Goal: Task Accomplishment & Management: Manage account settings

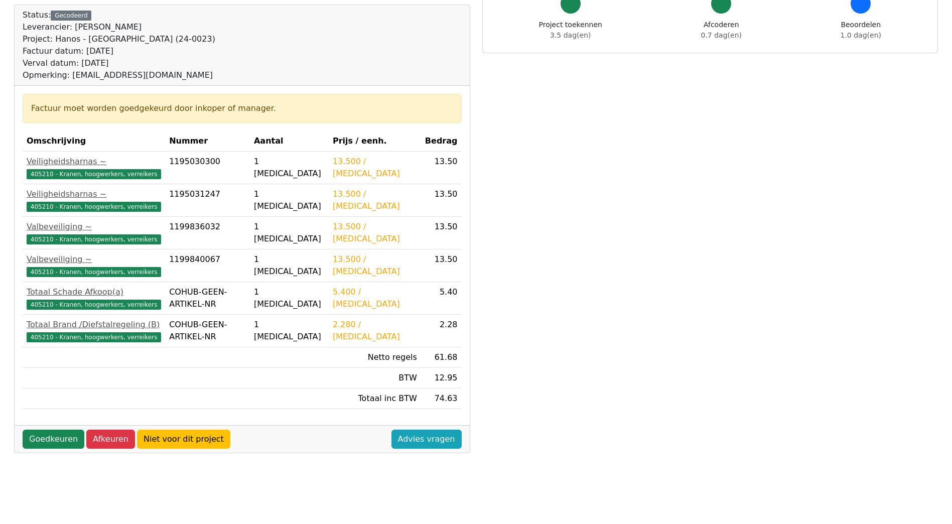
scroll to position [220, 0]
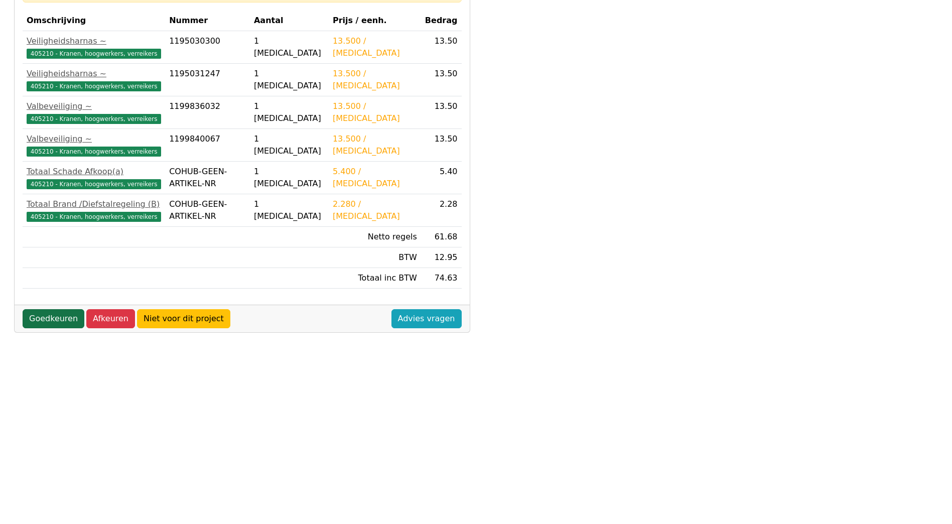
click at [57, 318] on link "Goedkeuren" at bounding box center [54, 318] width 62 height 19
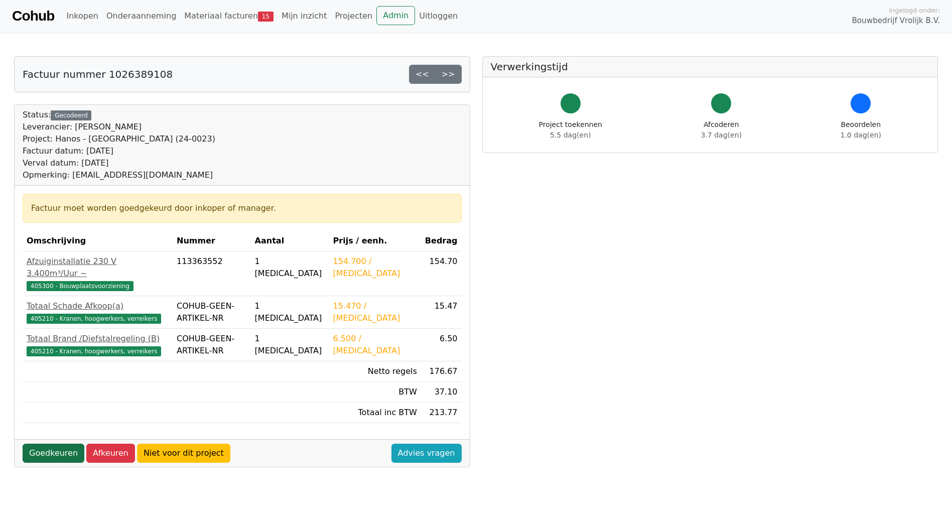
click at [43, 444] on link "Goedkeuren" at bounding box center [54, 453] width 62 height 19
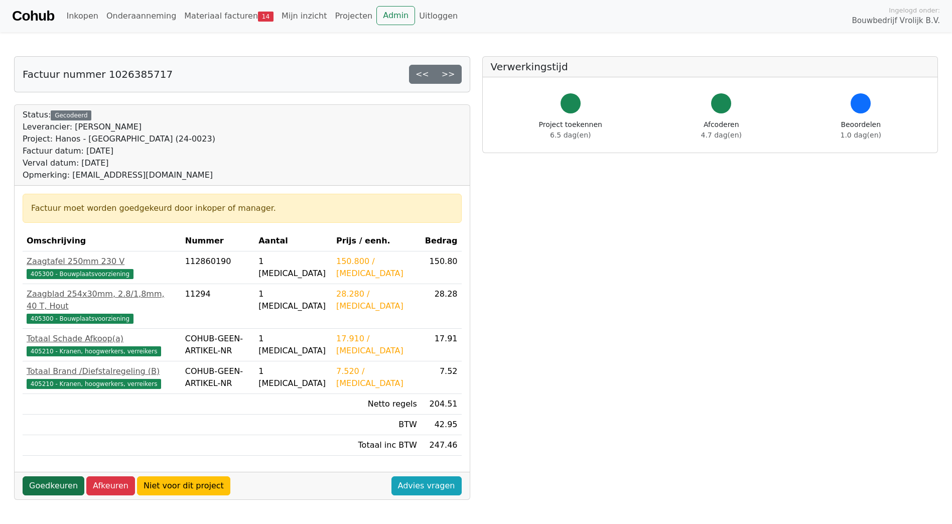
click at [72, 477] on link "Goedkeuren" at bounding box center [54, 485] width 62 height 19
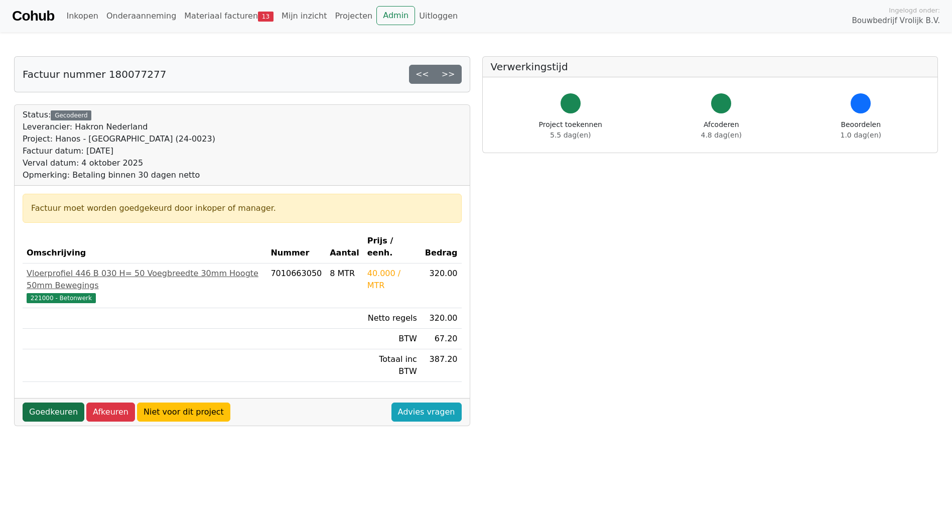
click at [42, 403] on link "Goedkeuren" at bounding box center [54, 412] width 62 height 19
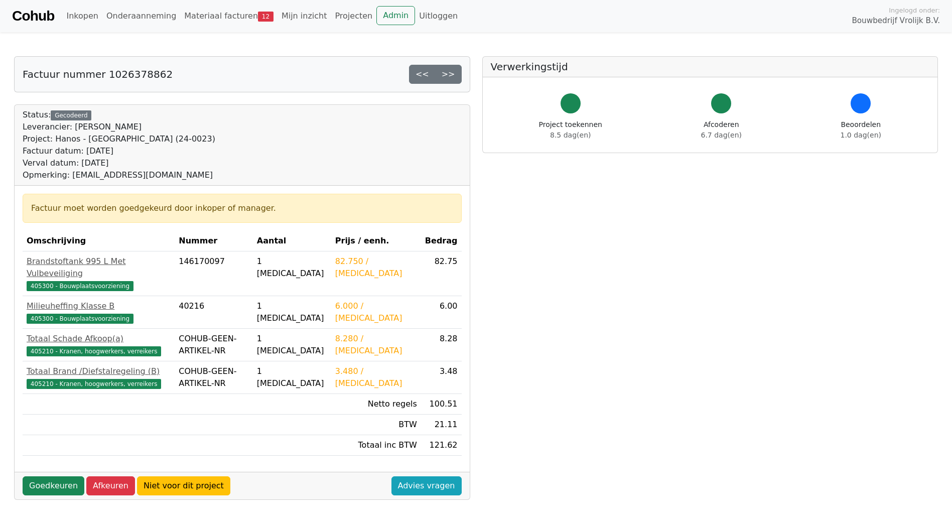
click at [56, 483] on div "Goedkeuren Afkeuren Niet voor dit project Advies vragen" at bounding box center [242, 486] width 455 height 28
click at [57, 476] on link "Goedkeuren" at bounding box center [54, 485] width 62 height 19
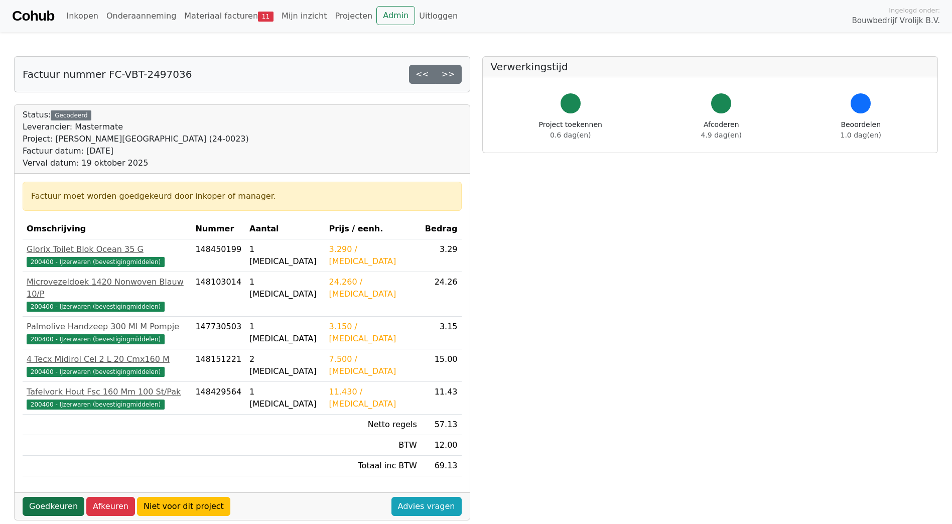
click at [39, 497] on link "Goedkeuren" at bounding box center [54, 506] width 62 height 19
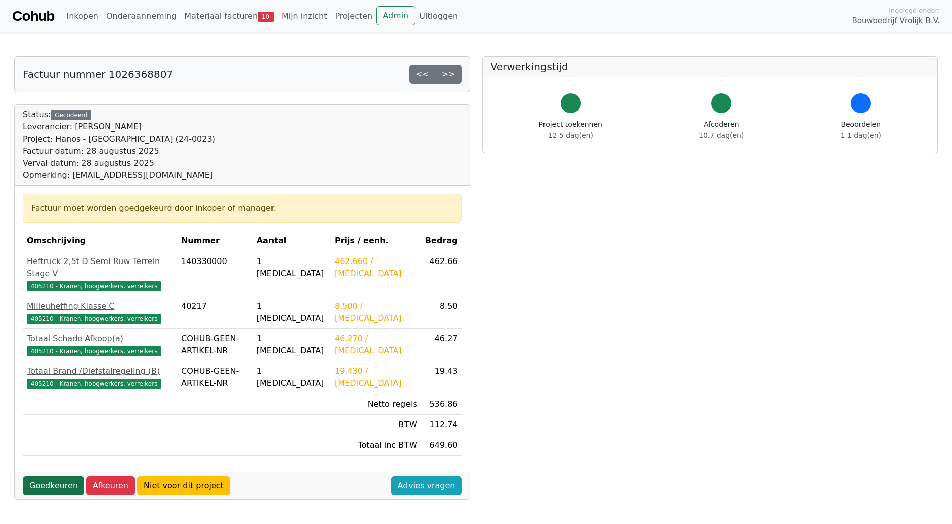
click at [43, 476] on link "Goedkeuren" at bounding box center [54, 485] width 62 height 19
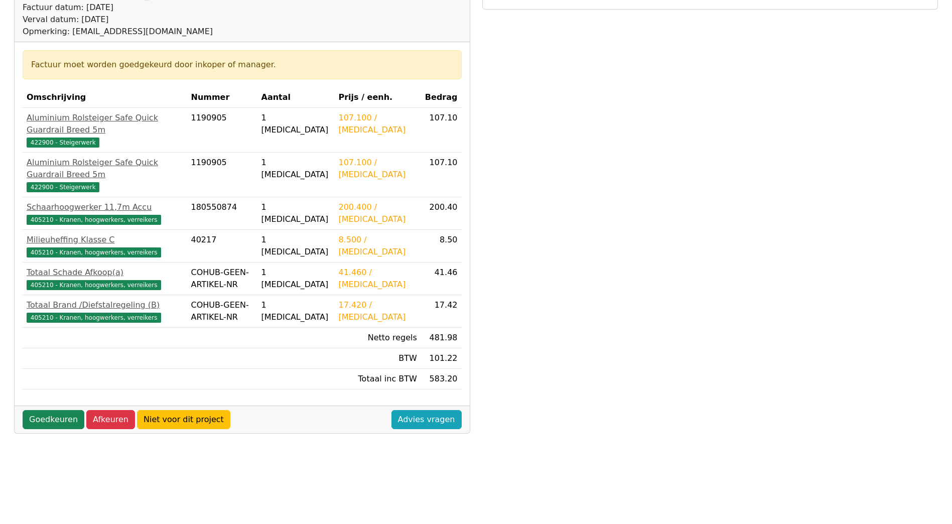
scroll to position [220, 0]
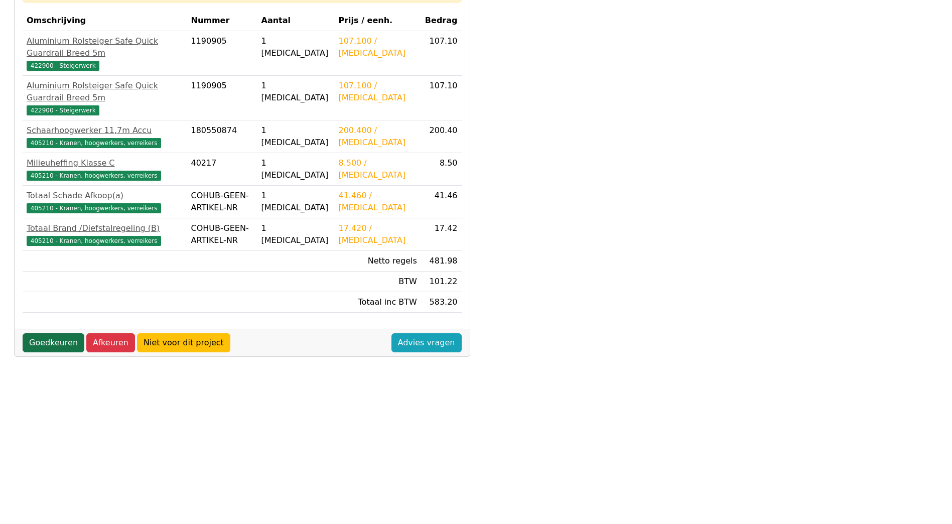
click at [35, 298] on link "Goedkeuren" at bounding box center [54, 342] width 62 height 19
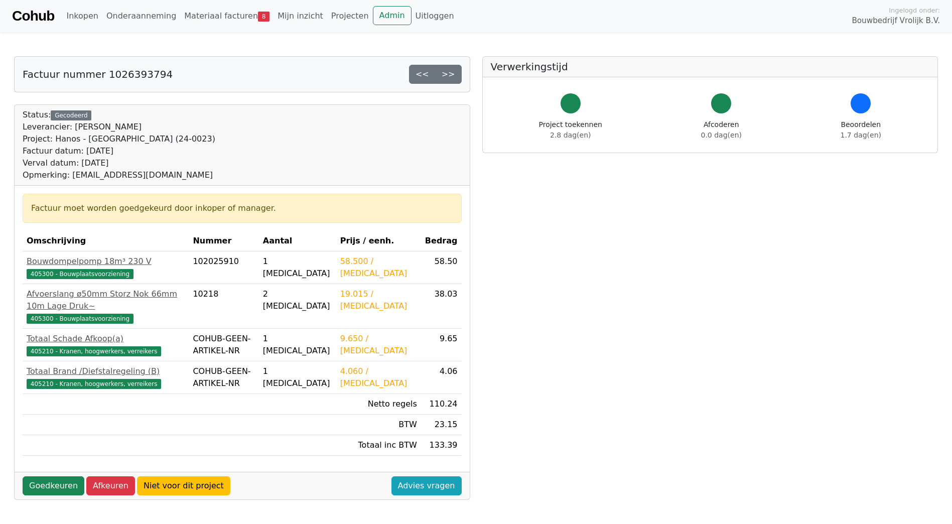
scroll to position [220, 0]
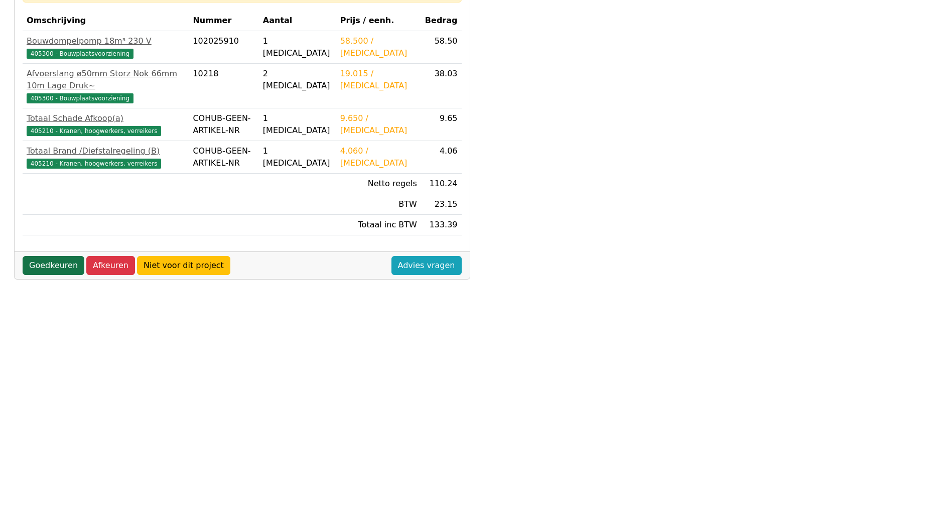
click at [52, 256] on link "Goedkeuren" at bounding box center [54, 265] width 62 height 19
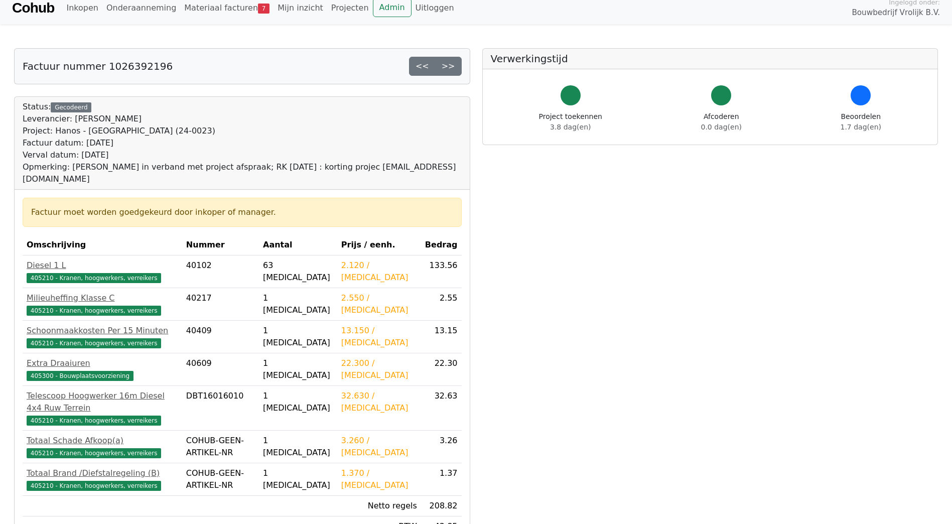
scroll to position [220, 0]
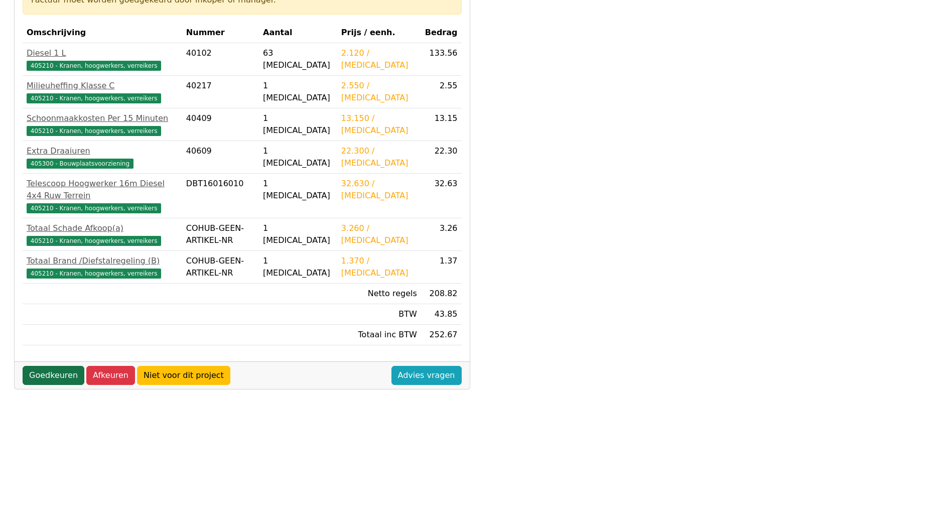
click at [50, 366] on link "Goedkeuren" at bounding box center [54, 375] width 62 height 19
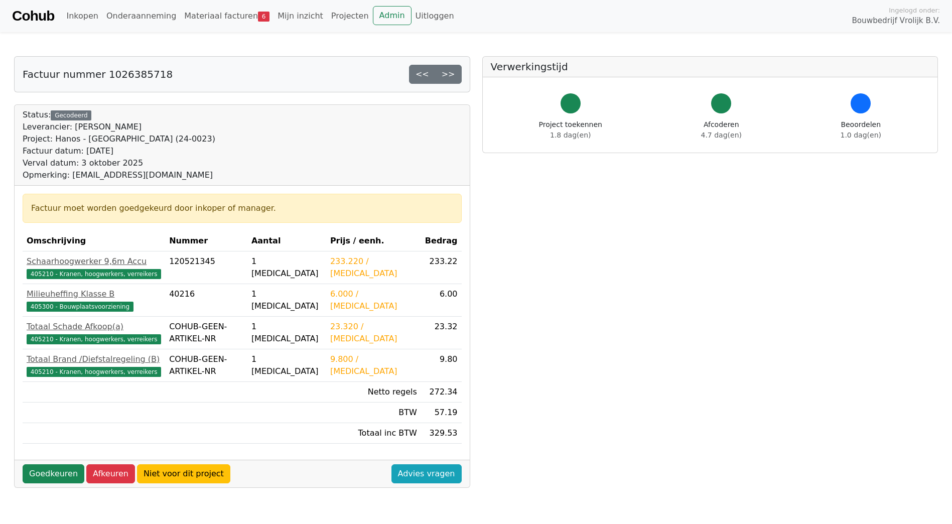
scroll to position [220, 0]
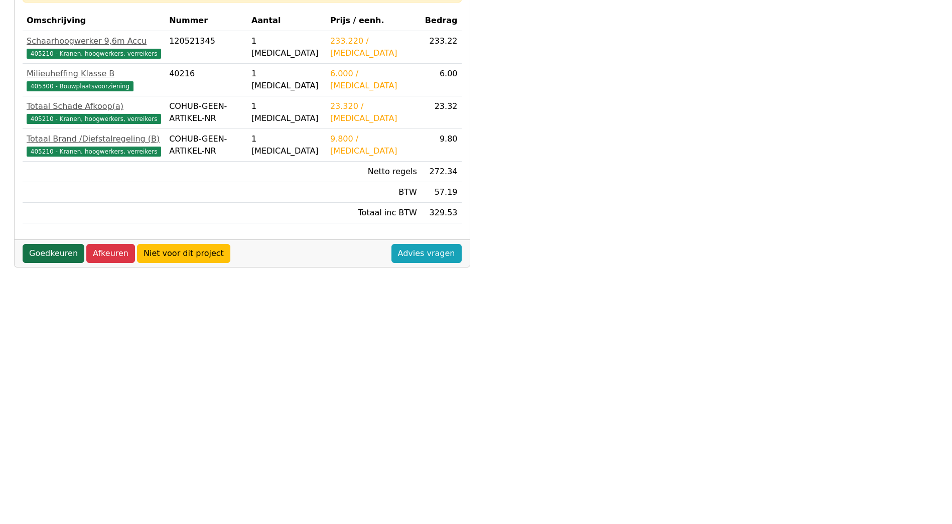
click at [51, 257] on link "Goedkeuren" at bounding box center [54, 253] width 62 height 19
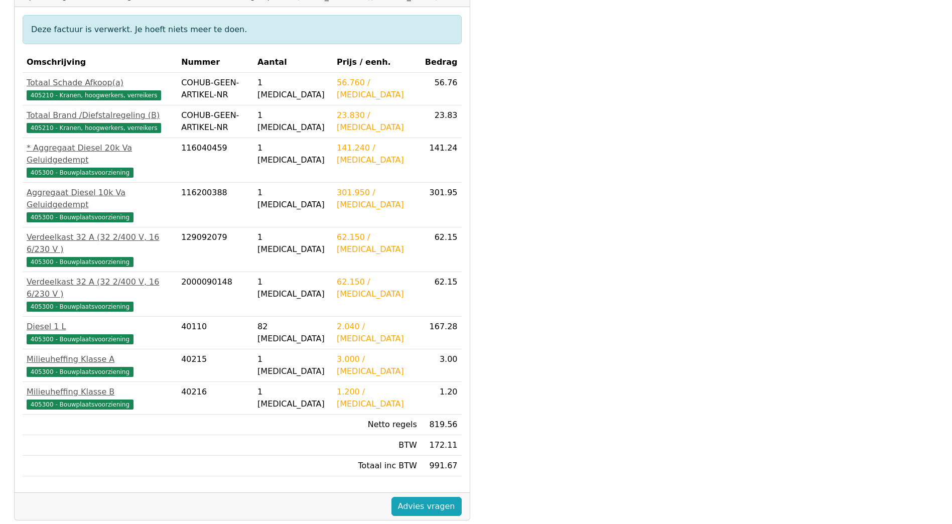
scroll to position [220, 0]
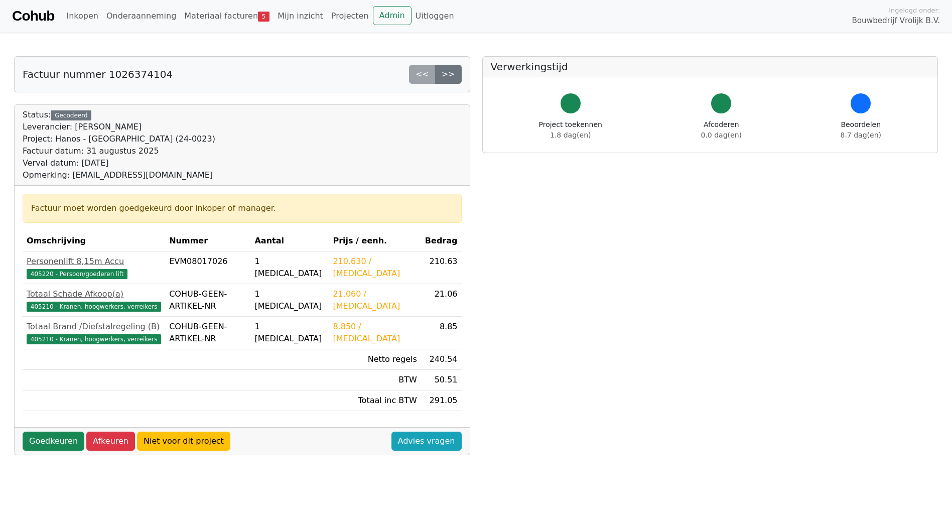
scroll to position [220, 0]
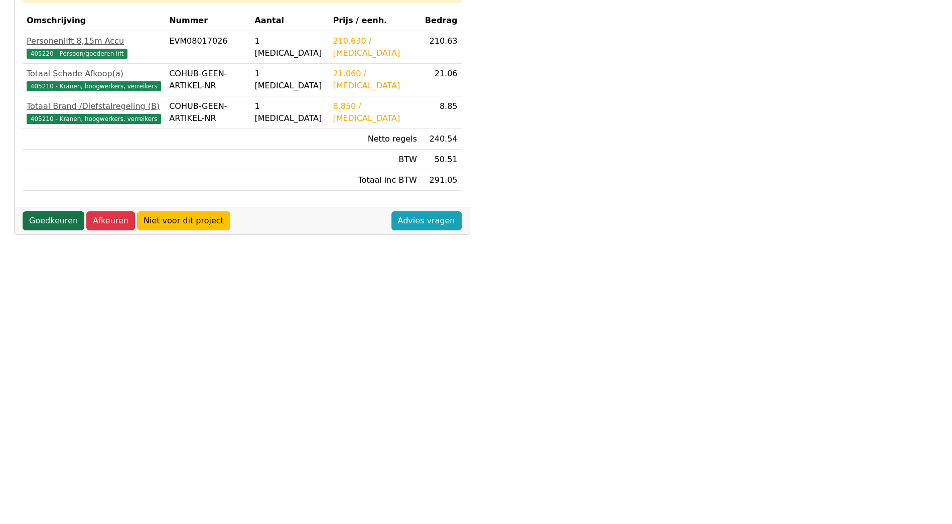
click at [43, 218] on link "Goedkeuren" at bounding box center [54, 220] width 62 height 19
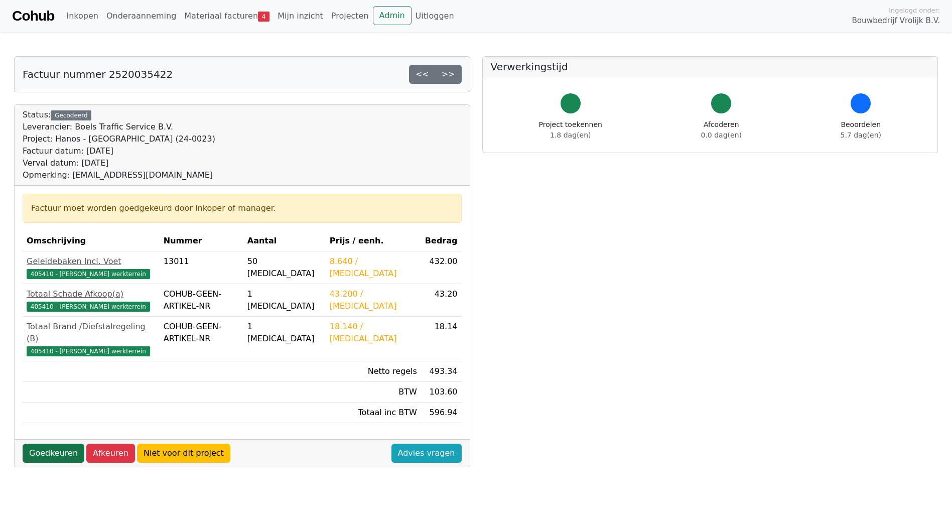
click at [59, 444] on link "Goedkeuren" at bounding box center [54, 453] width 62 height 19
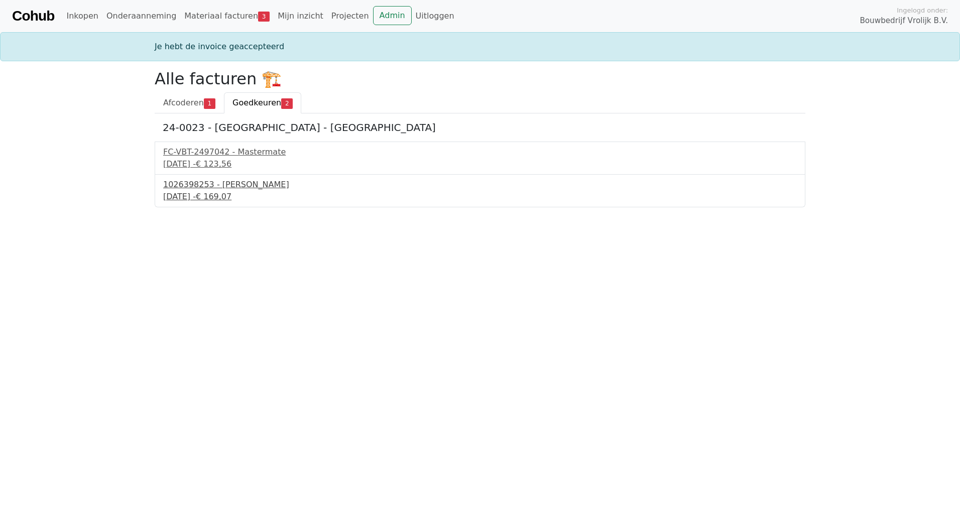
click at [228, 189] on div "1026398253 - Boels Verhuur" at bounding box center [480, 185] width 634 height 12
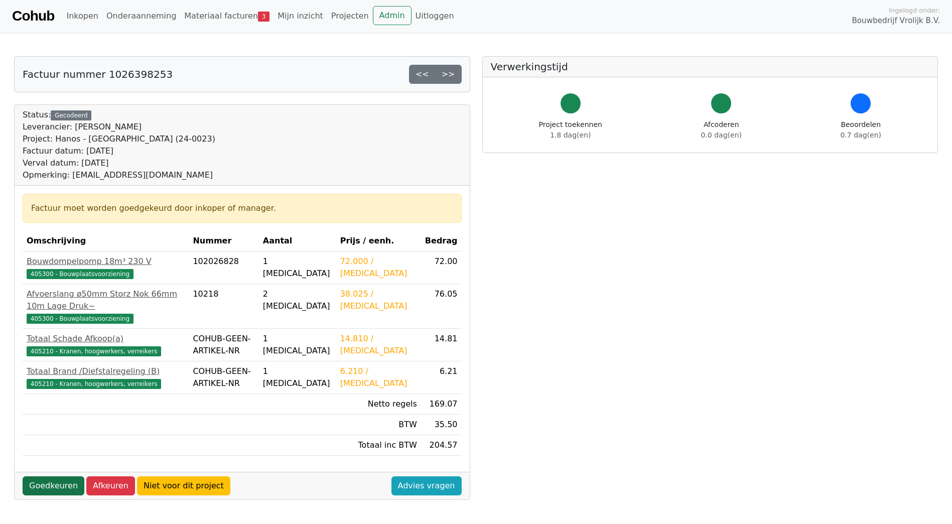
click at [49, 476] on link "Goedkeuren" at bounding box center [54, 485] width 62 height 19
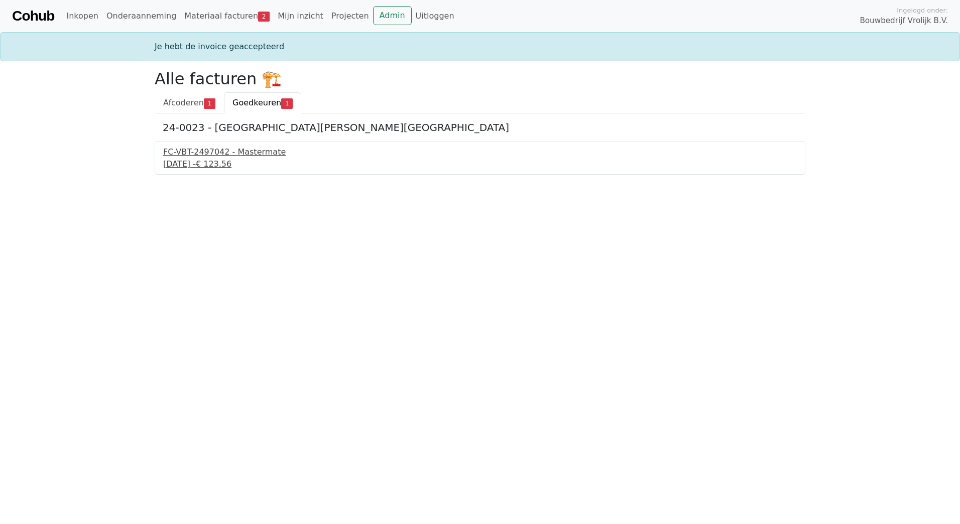
click at [194, 154] on div "FC-VBT-2497042 - Mastermate" at bounding box center [480, 152] width 634 height 12
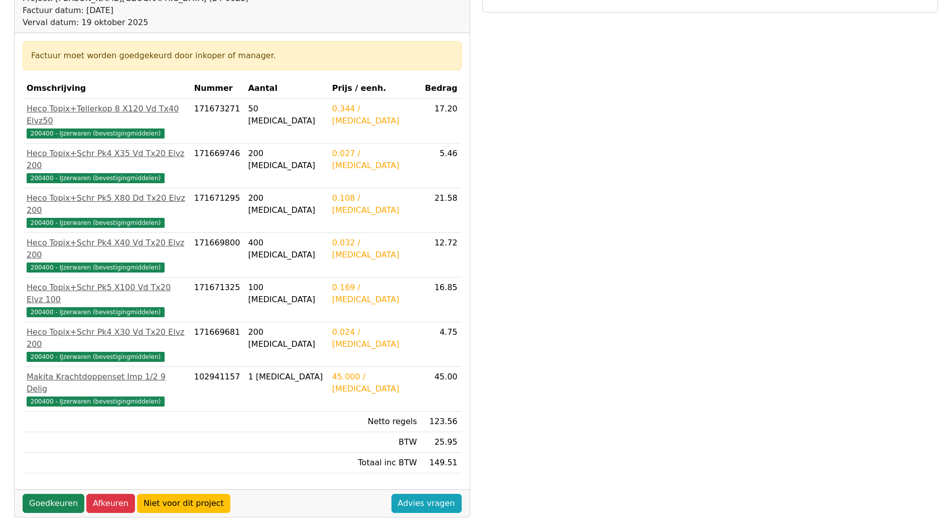
scroll to position [220, 0]
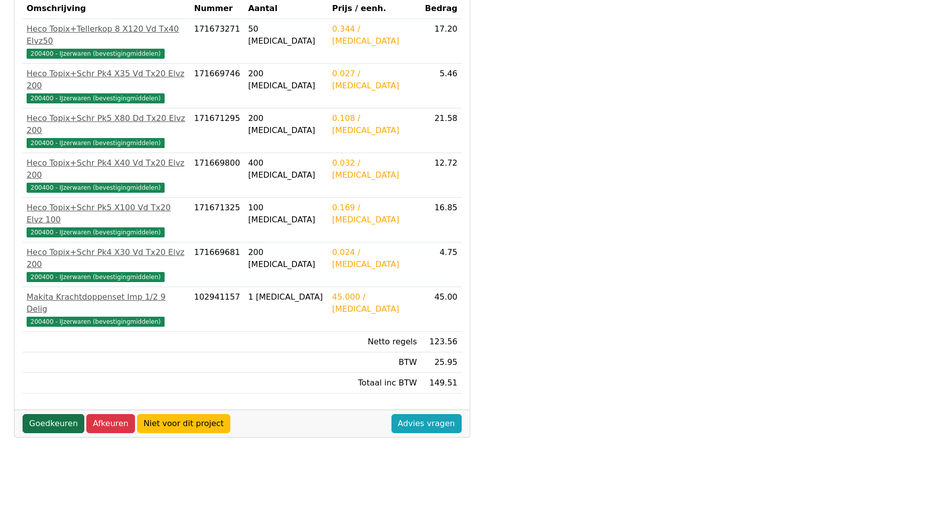
click at [44, 414] on link "Goedkeuren" at bounding box center [54, 423] width 62 height 19
click at [50, 414] on link "Goedkeuren" at bounding box center [54, 423] width 62 height 19
click at [37, 414] on link "Goedkeuren" at bounding box center [54, 423] width 62 height 19
